Goal: Contribute content

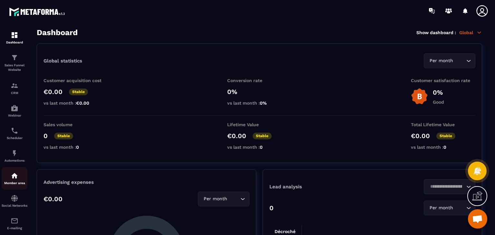
click at [9, 170] on link "Member area" at bounding box center [15, 178] width 26 height 23
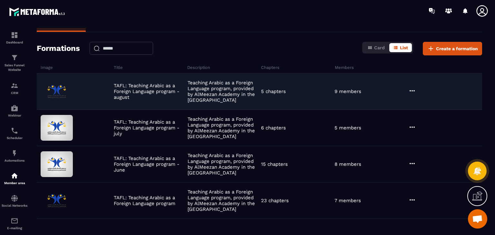
scroll to position [42, 0]
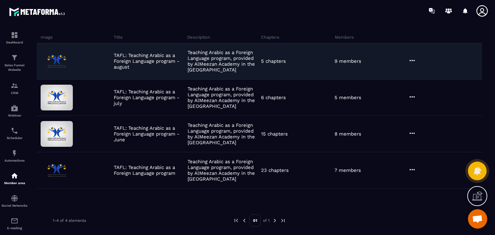
click at [324, 75] on div "TAFL: Teaching Arabic as a Foreign Language program - august Teaching Arabic as…" at bounding box center [260, 61] width 446 height 36
click at [410, 58] on icon at bounding box center [413, 61] width 8 height 8
click at [416, 69] on button "Edit" at bounding box center [429, 74] width 39 height 12
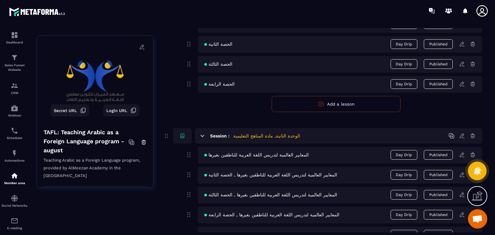
scroll to position [349, 0]
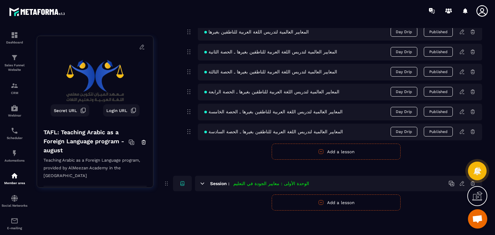
click at [463, 134] on icon at bounding box center [463, 132] width 6 height 6
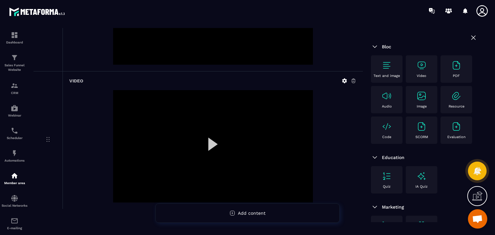
scroll to position [701, 0]
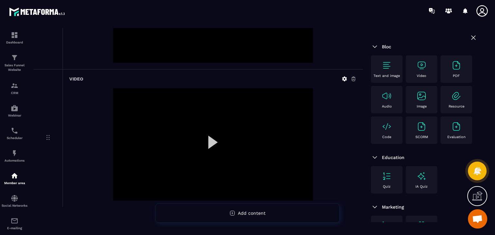
click at [214, 128] on div at bounding box center [213, 144] width 200 height 113
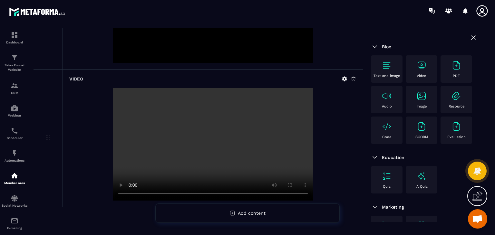
click at [204, 146] on video at bounding box center [213, 144] width 200 height 113
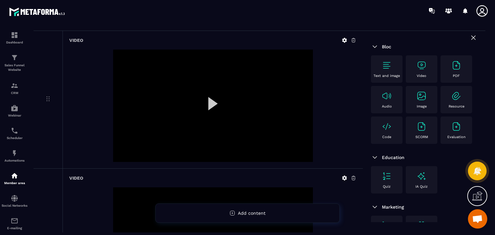
scroll to position [0, 0]
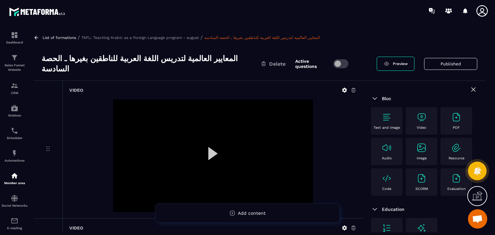
click at [423, 115] on img at bounding box center [422, 117] width 10 height 10
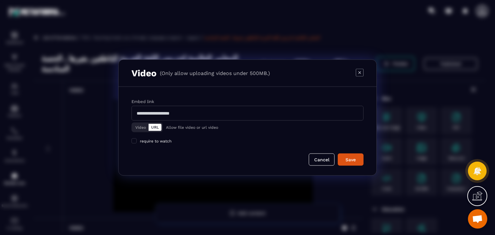
click at [139, 127] on button "Video" at bounding box center [141, 127] width 16 height 7
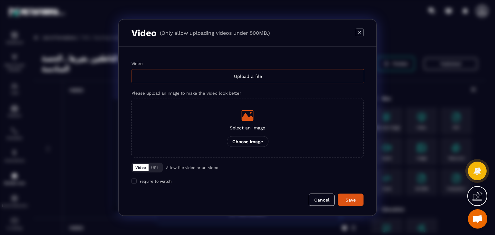
click at [244, 76] on div "Upload a file" at bounding box center [248, 76] width 233 height 14
click at [0, 0] on input "Video Upload a file" at bounding box center [0, 0] width 0 height 0
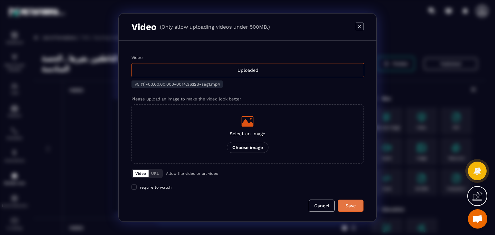
click at [347, 205] on div "Save" at bounding box center [350, 206] width 17 height 6
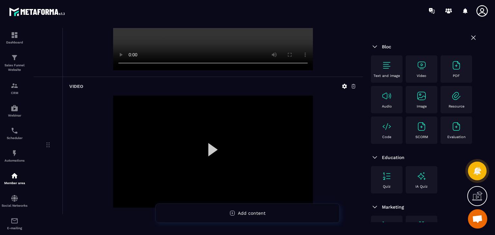
scroll to position [839, 0]
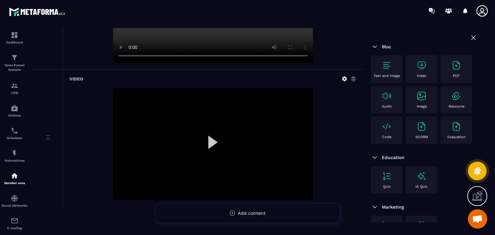
click at [423, 74] on p "Video" at bounding box center [422, 76] width 10 height 4
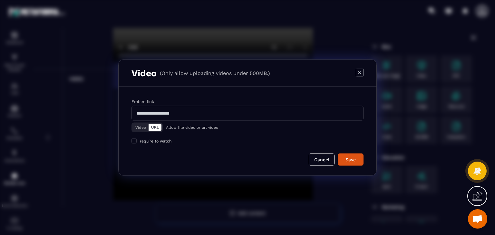
click at [139, 128] on button "Video" at bounding box center [141, 127] width 16 height 7
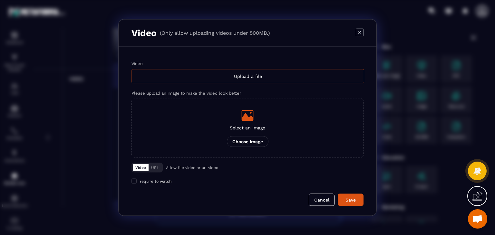
click at [224, 80] on div "Upload a file" at bounding box center [248, 76] width 233 height 14
click at [0, 0] on input "Video Upload a file" at bounding box center [0, 0] width 0 height 0
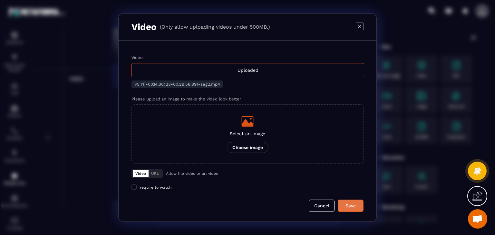
click at [347, 204] on div "Save" at bounding box center [350, 206] width 17 height 6
